Goal: Information Seeking & Learning: Learn about a topic

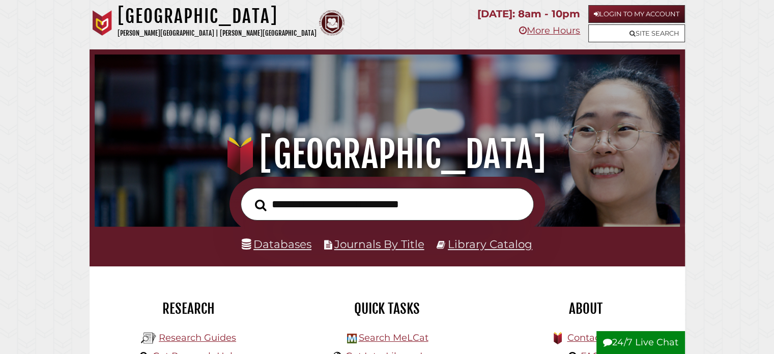
scroll to position [193, 580]
click at [177, 339] on link "Research Guides" at bounding box center [197, 337] width 77 height 11
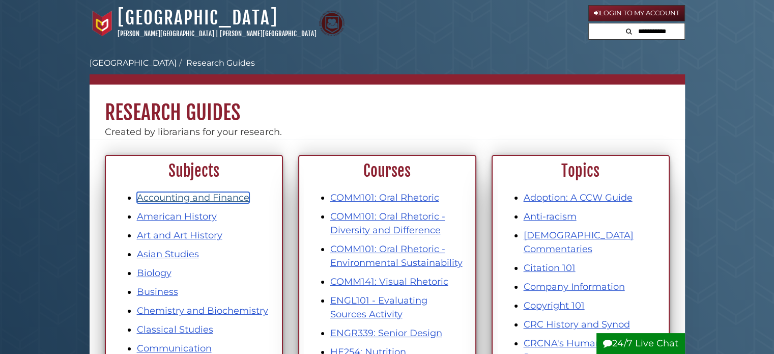
click at [175, 198] on link "Accounting and Finance" at bounding box center [193, 197] width 113 height 11
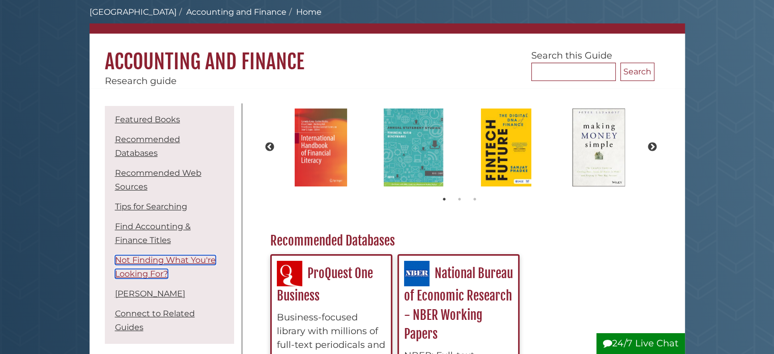
click at [174, 255] on link "Not Finding What You're Looking For?" at bounding box center [165, 266] width 101 height 23
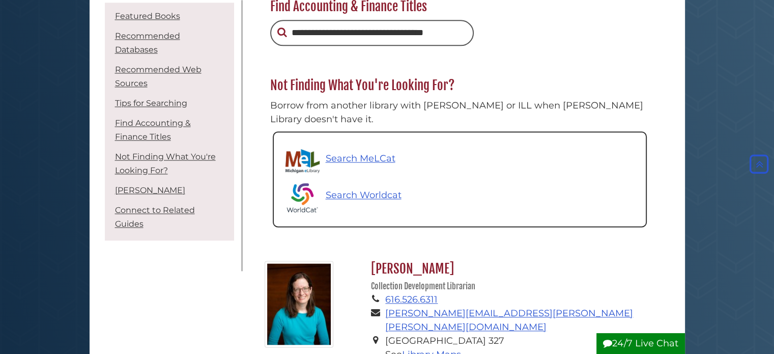
scroll to position [1290, 0]
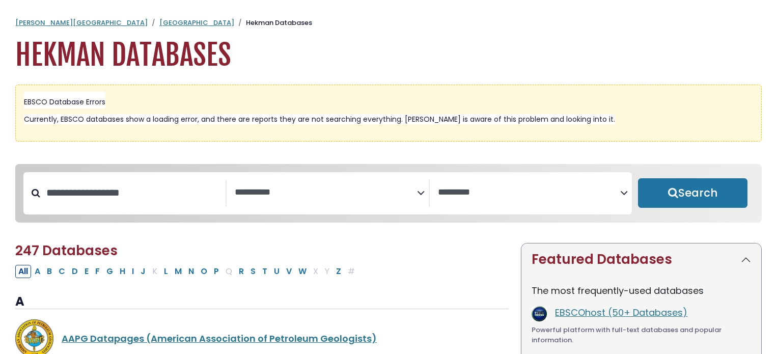
select select "Database Subject Filter"
select select "Database Vendors Filter"
